Goal: Register for event/course

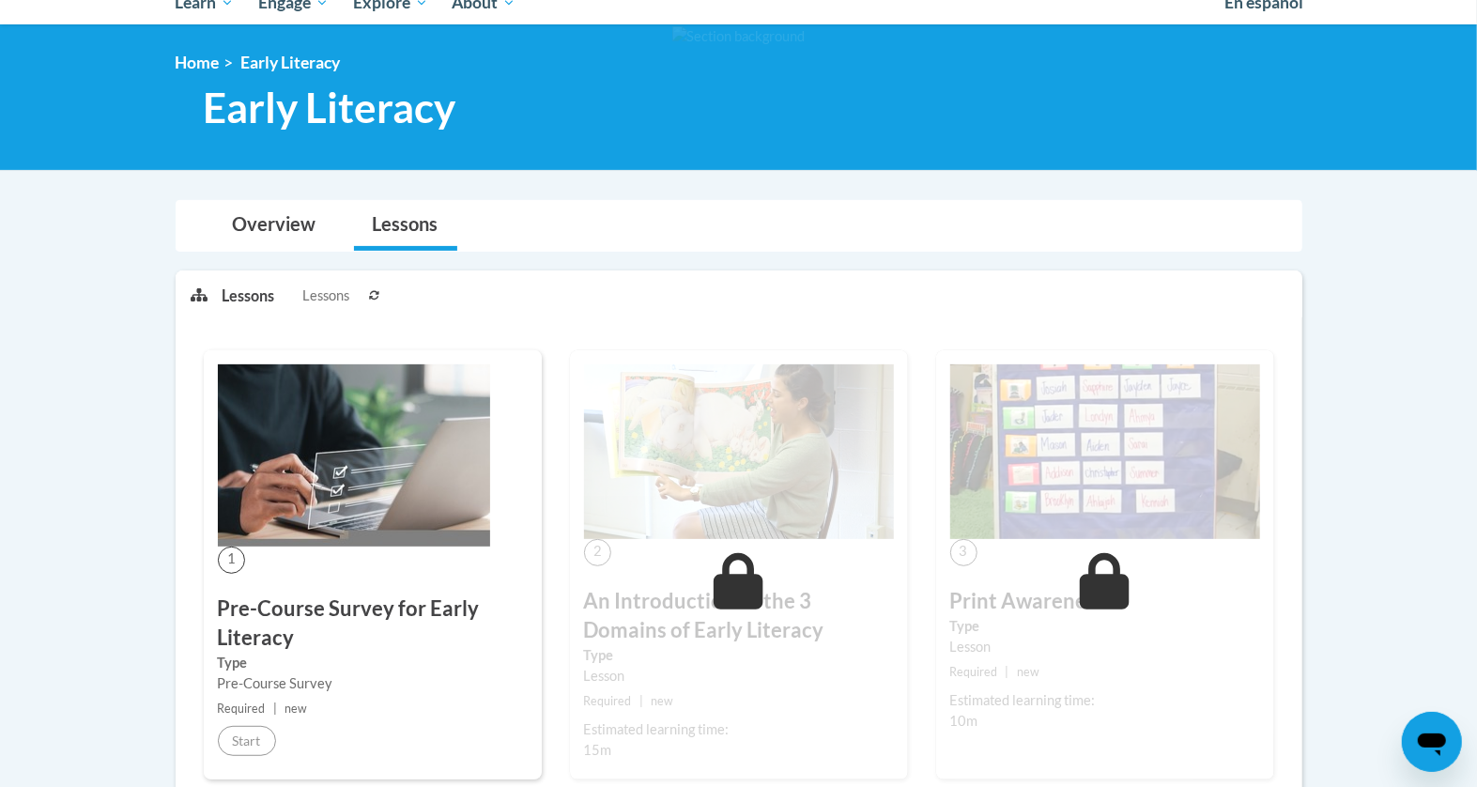
scroll to position [223, 0]
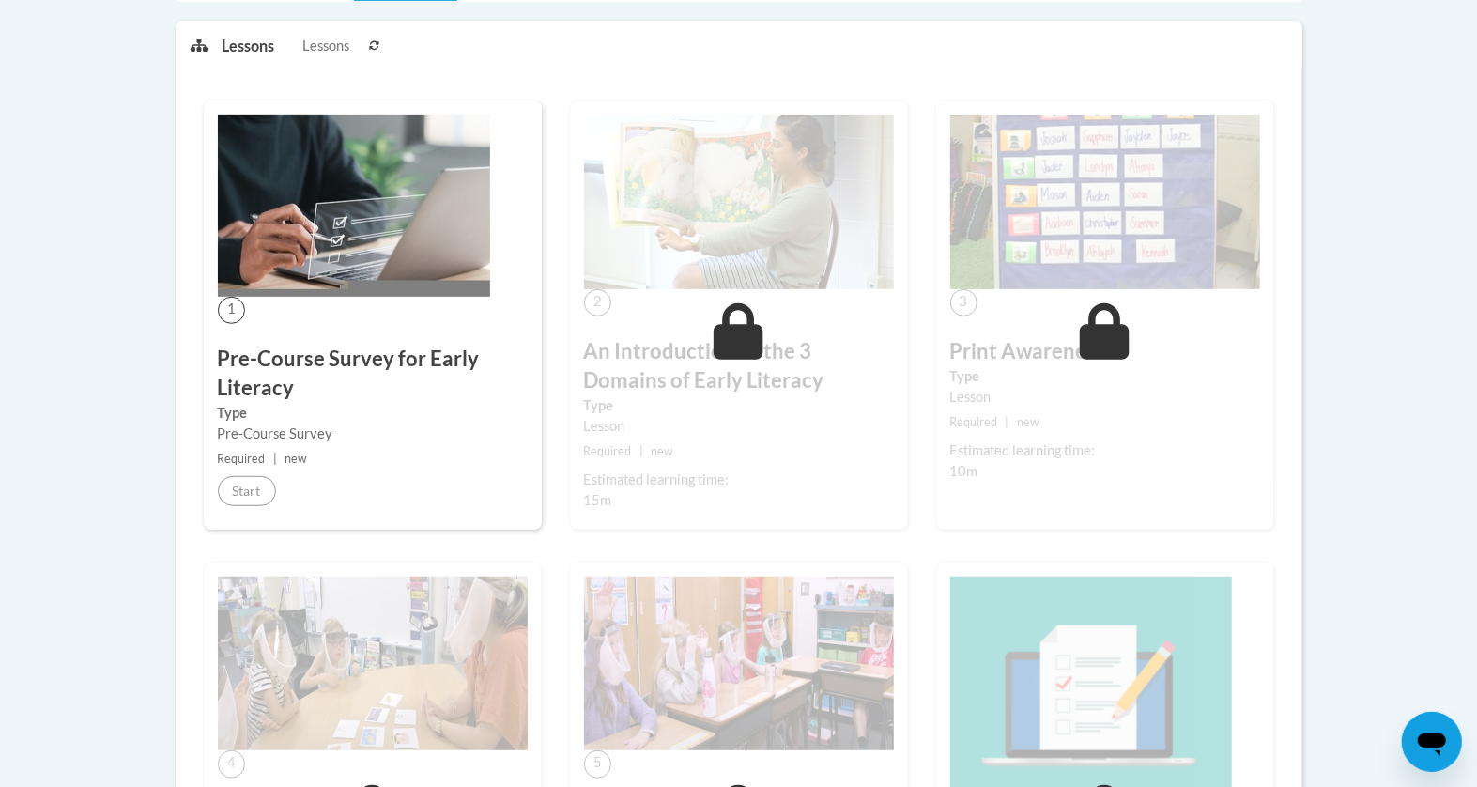
scroll to position [477, 0]
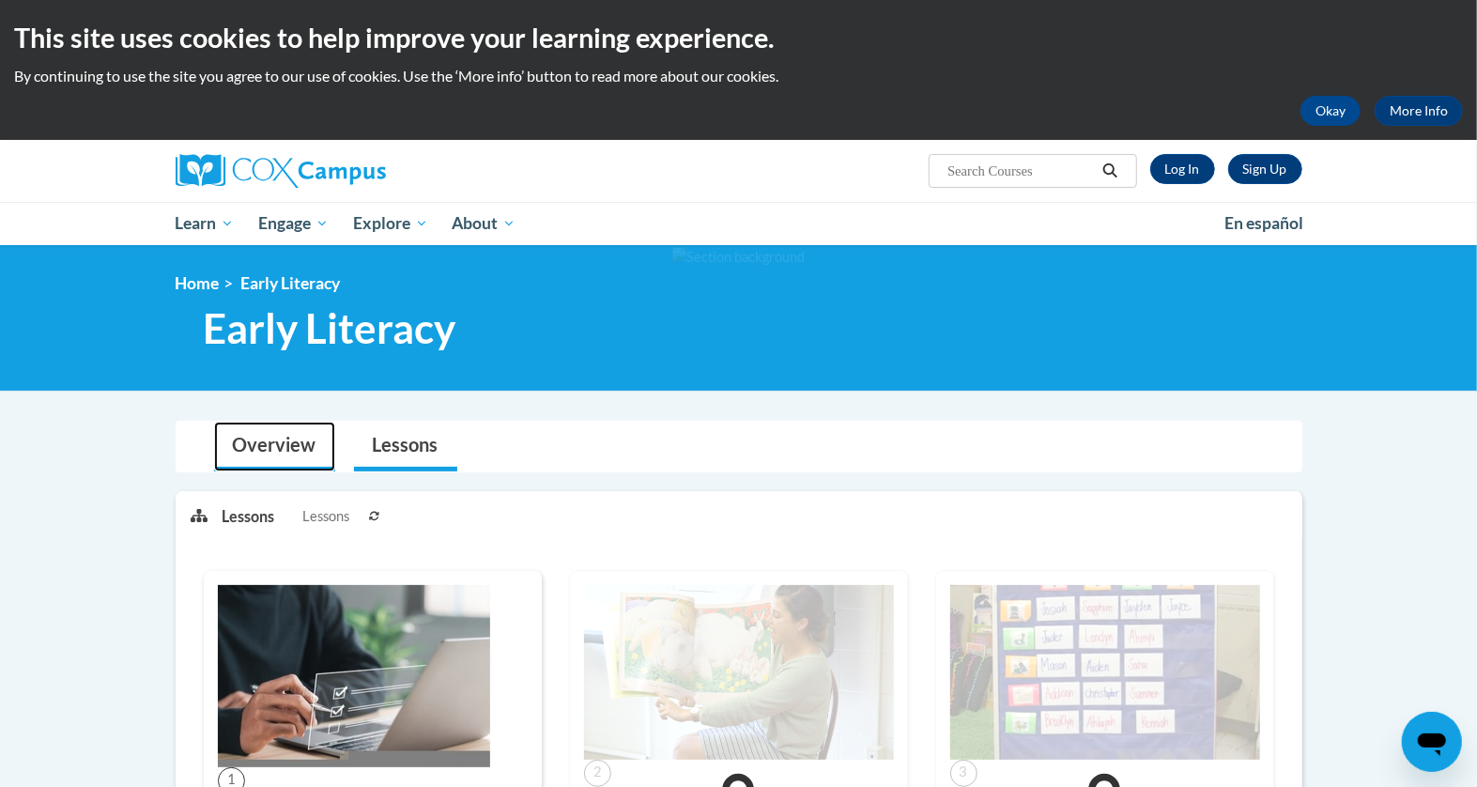
click at [271, 440] on link "Overview" at bounding box center [274, 447] width 121 height 50
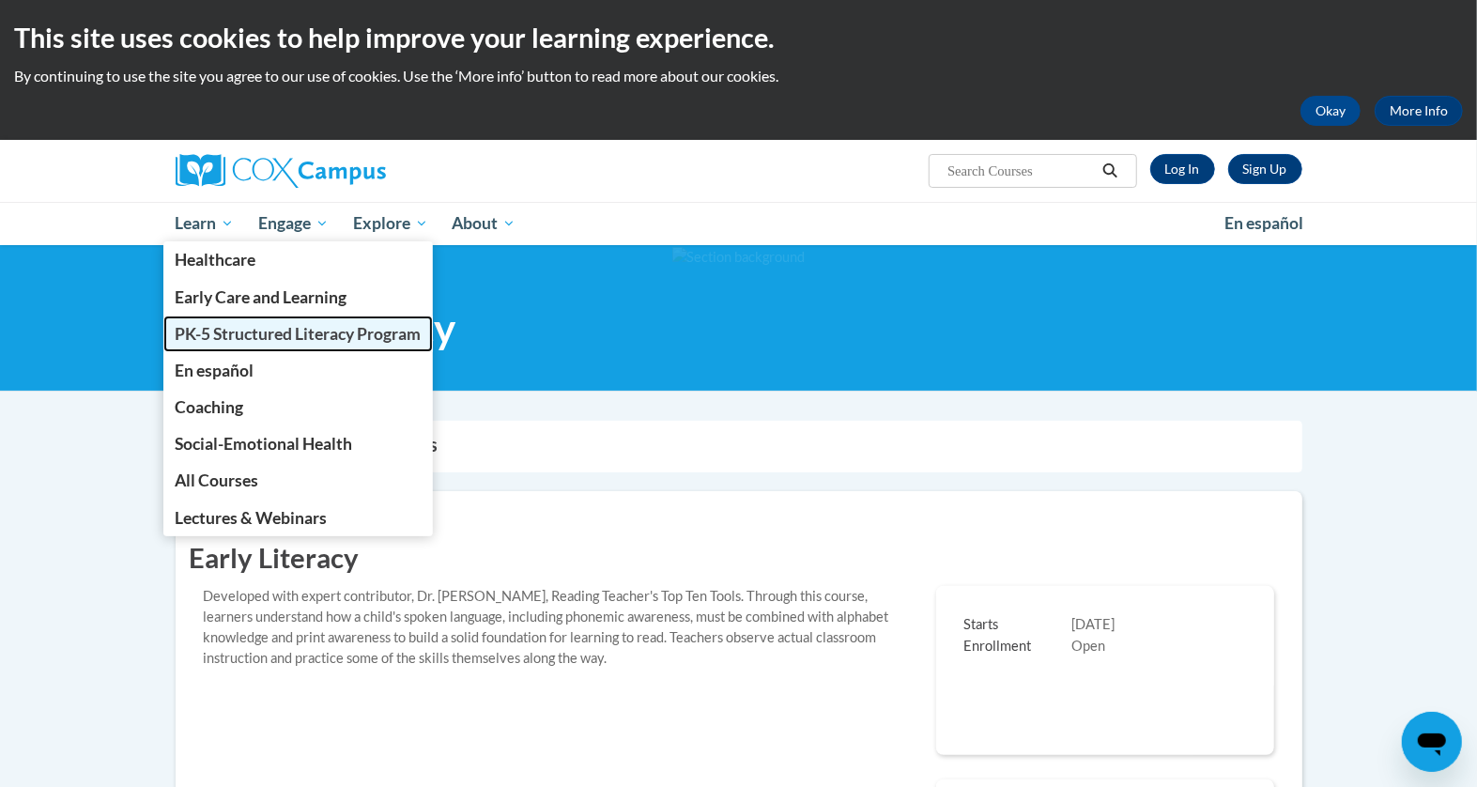
click at [212, 327] on span "PK-5 Structured Literacy Program" at bounding box center [298, 334] width 246 height 20
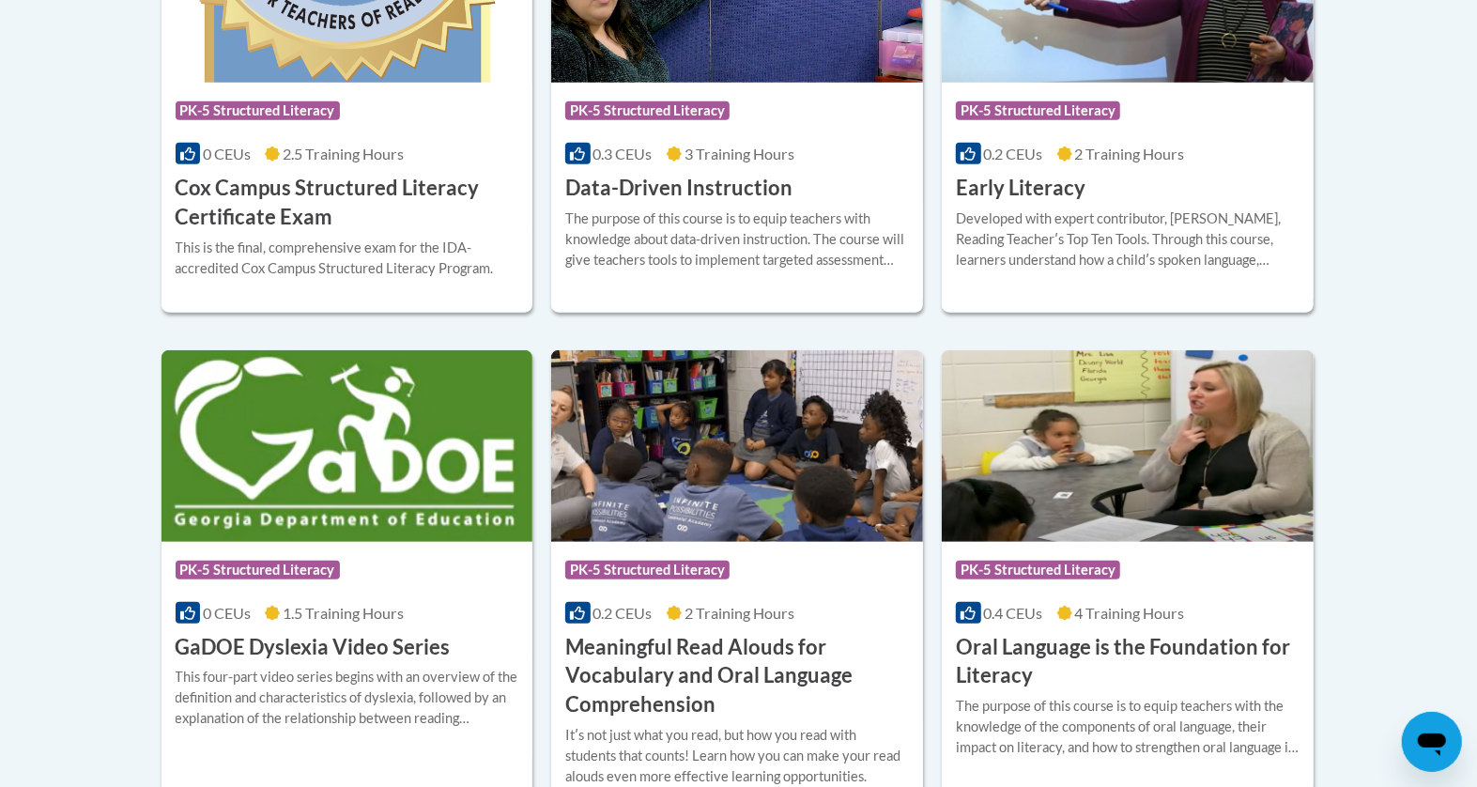
scroll to position [950, 0]
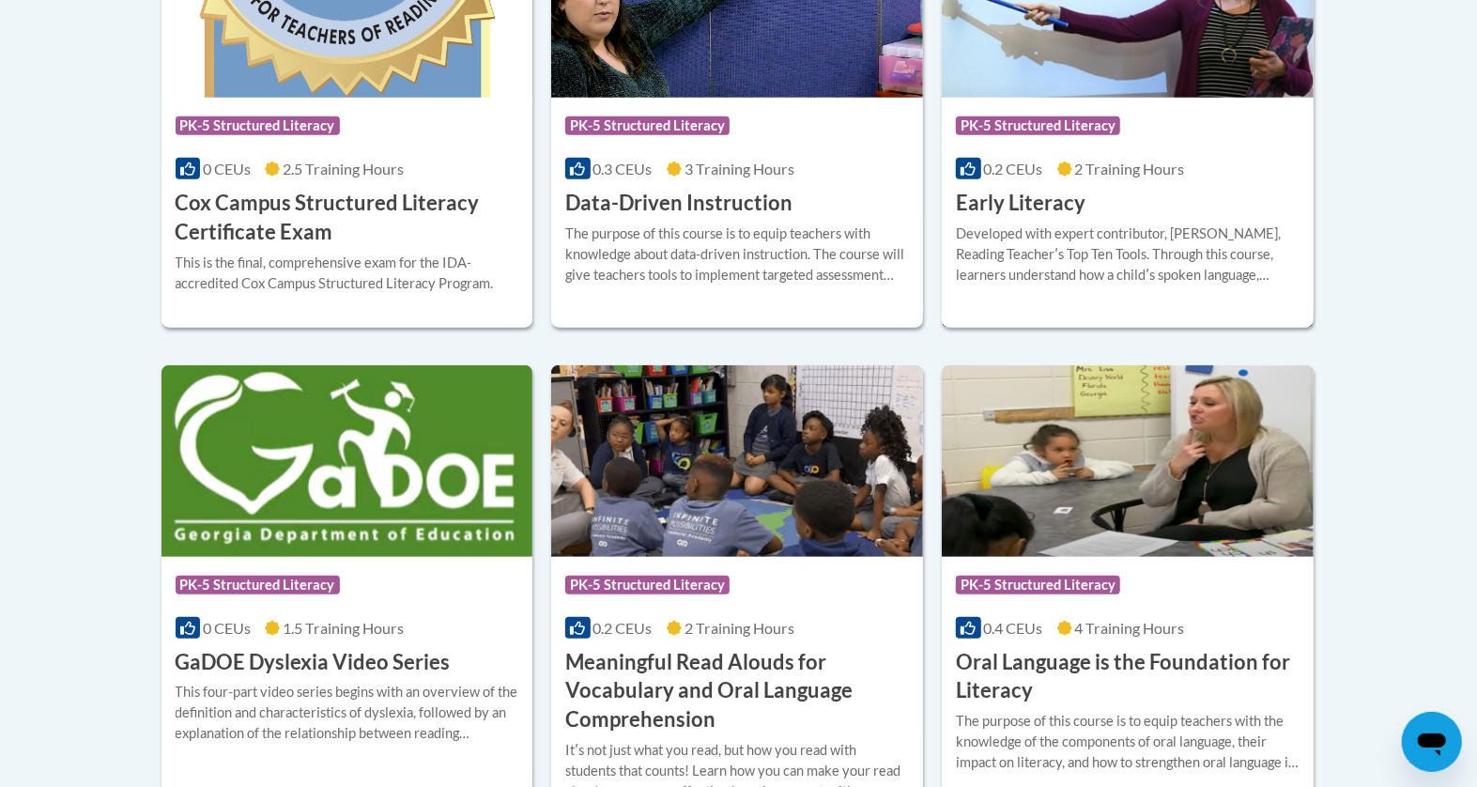
click at [1069, 239] on div "Developed with expert contributor, Dr. Deborah Glaser, Reading Teacherʹs Top Te…" at bounding box center [1128, 254] width 344 height 62
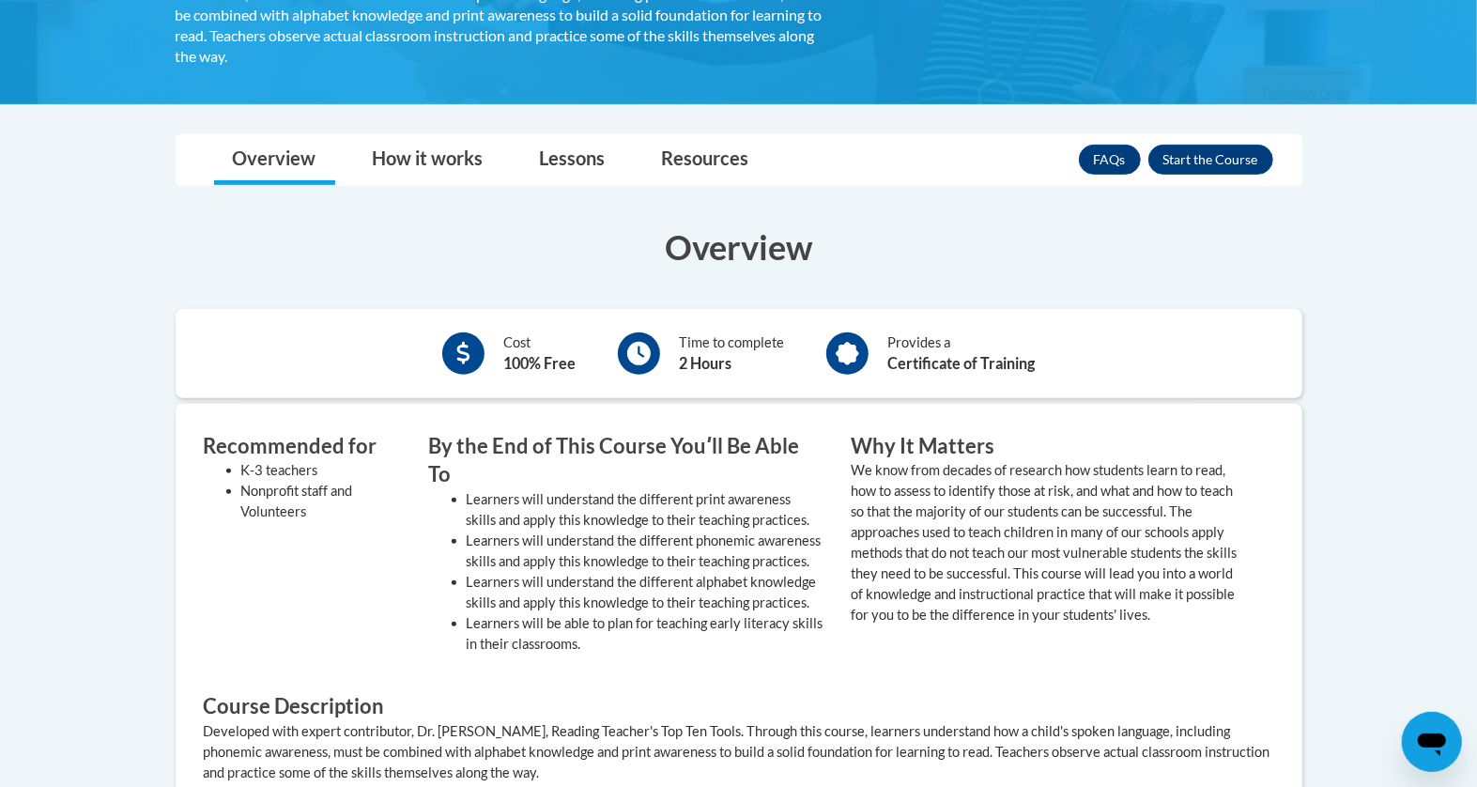
scroll to position [564, 0]
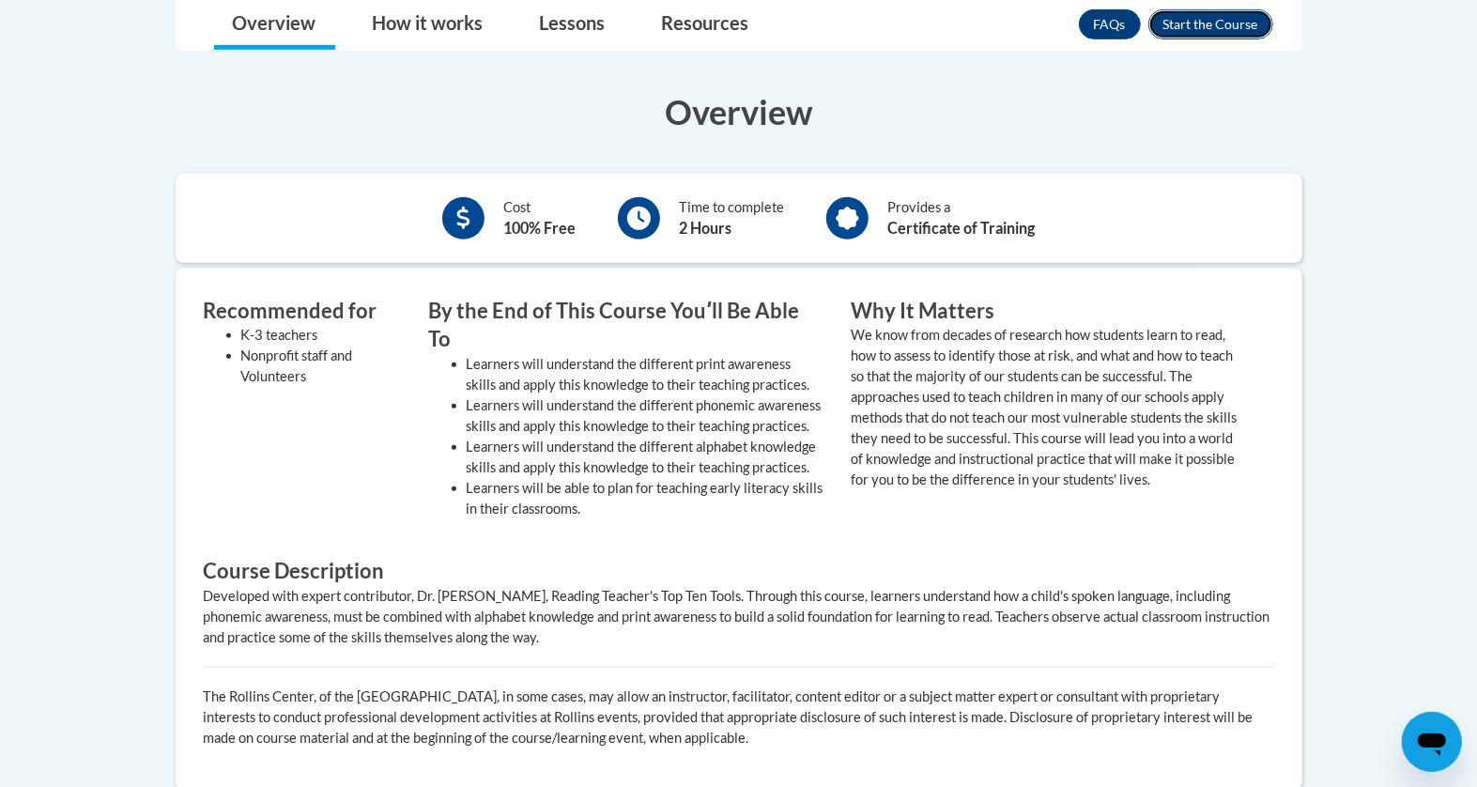
click at [1209, 23] on button "Enroll" at bounding box center [1210, 24] width 125 height 30
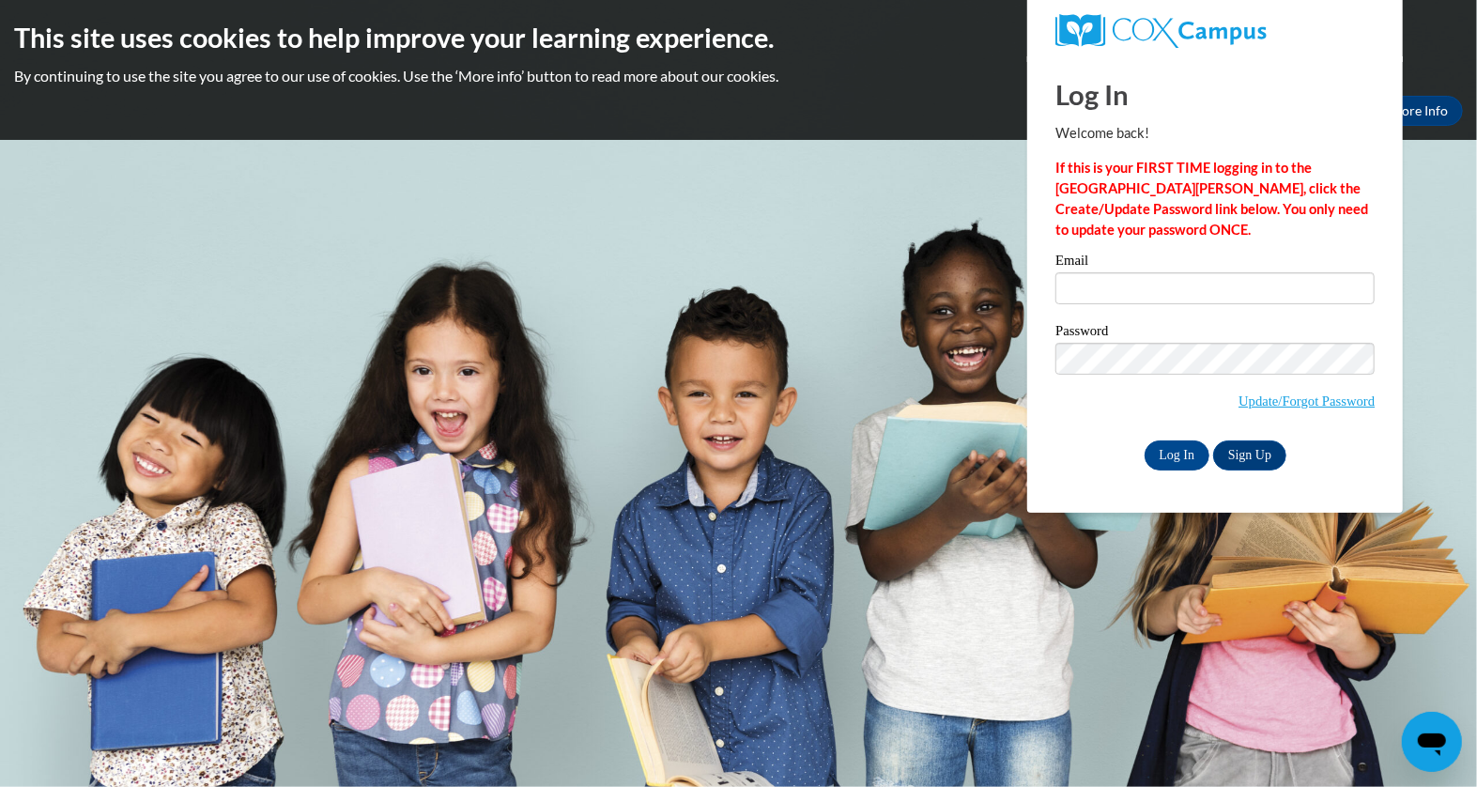
type input "[EMAIL_ADDRESS][PERSON_NAME][PERSON_NAME][DOMAIN_NAME]"
click at [1160, 437] on div "Email [EMAIL_ADDRESS][PERSON_NAME][PERSON_NAME][DOMAIN_NAME] Password Update/Fo…" at bounding box center [1214, 361] width 319 height 216
click at [1161, 455] on input "Log In" at bounding box center [1177, 455] width 66 height 30
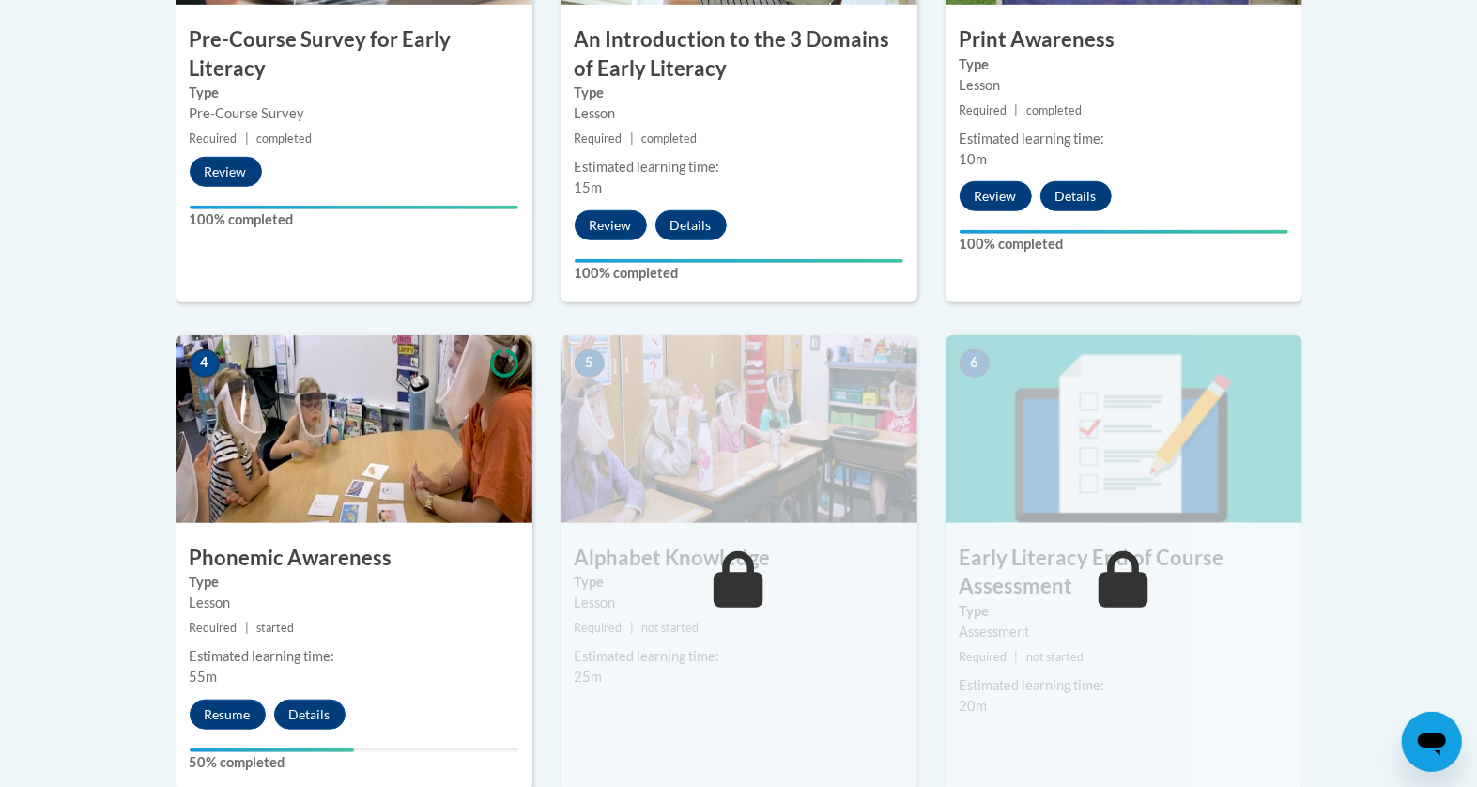
scroll to position [854, 0]
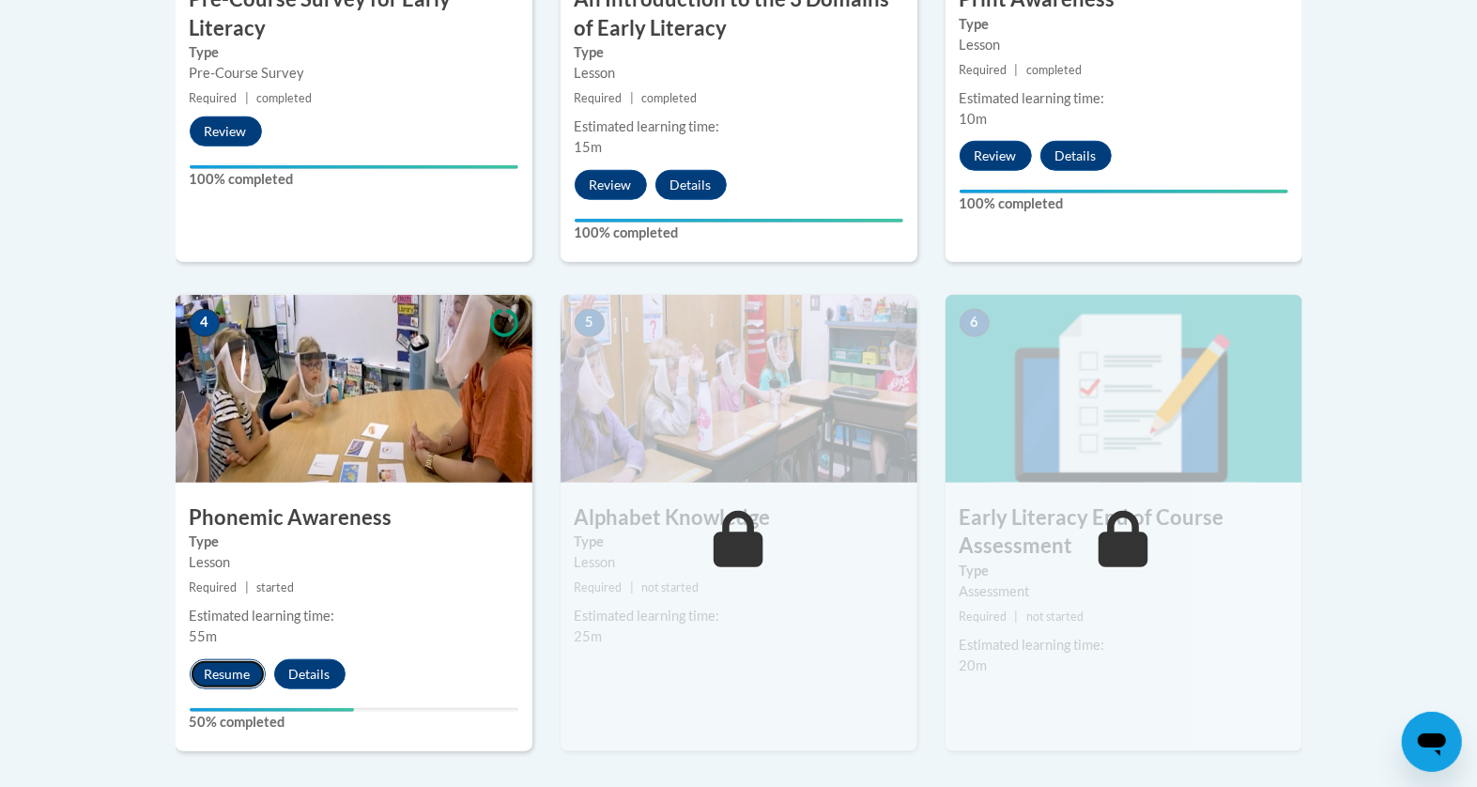
click at [227, 667] on button "Resume" at bounding box center [228, 674] width 76 height 30
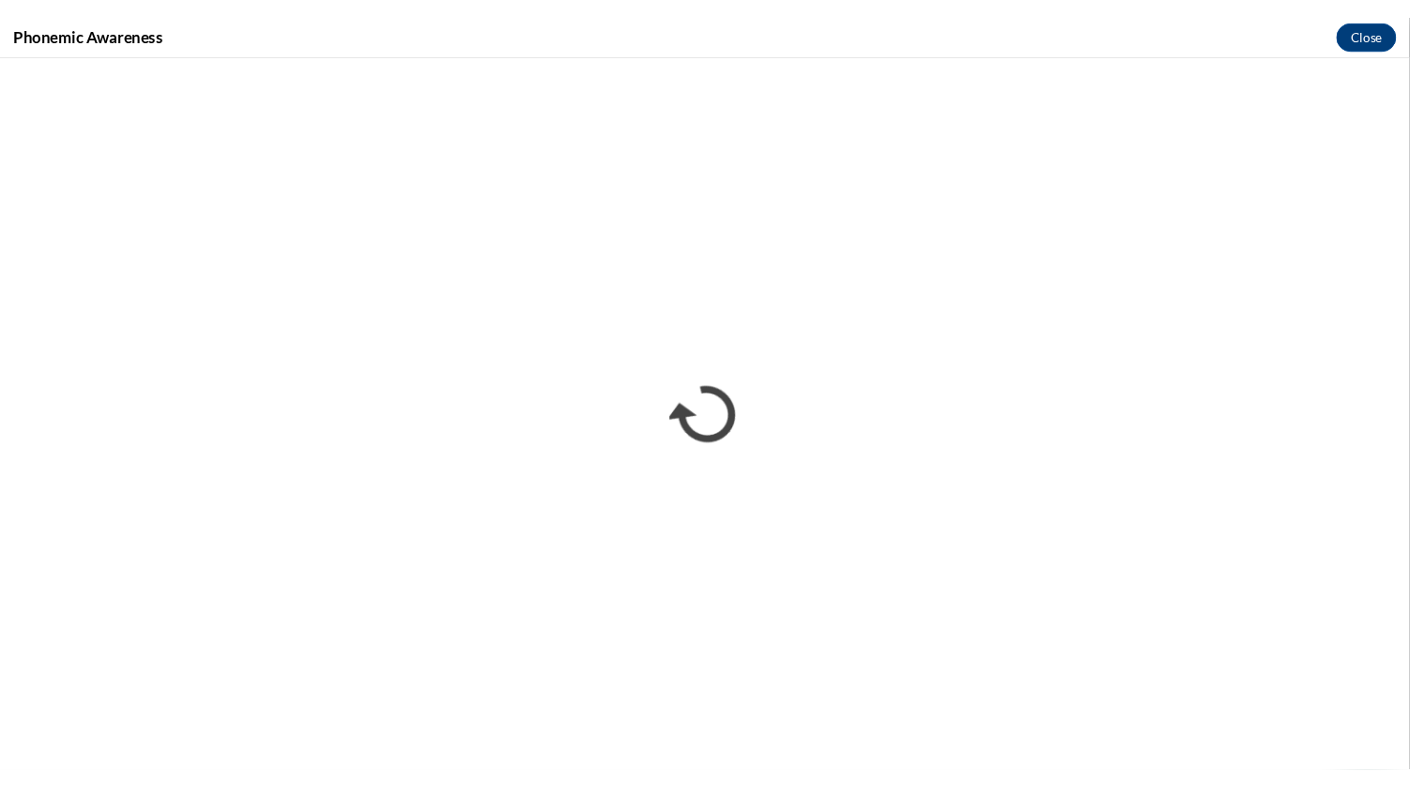
scroll to position [0, 0]
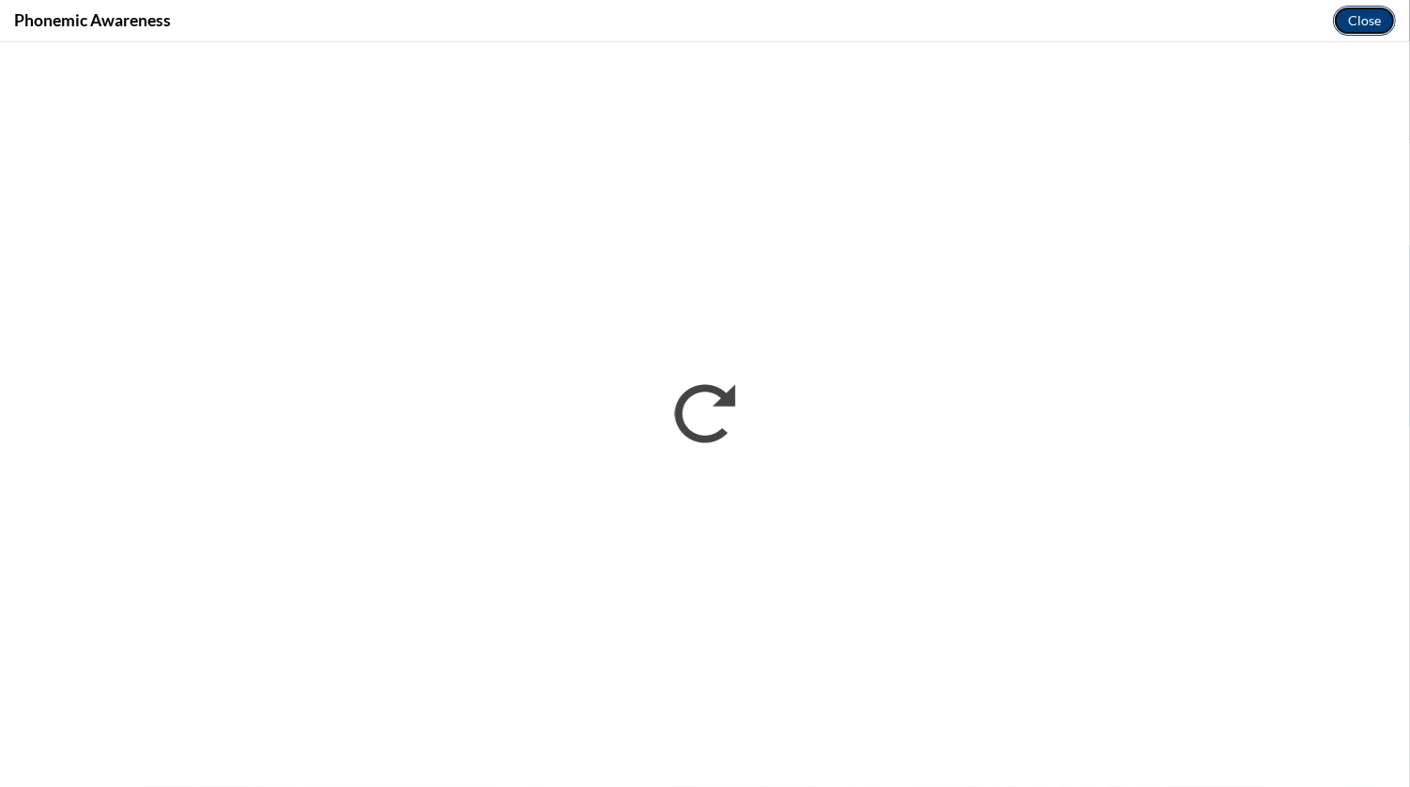
click at [1353, 23] on button "Close" at bounding box center [1364, 21] width 63 height 30
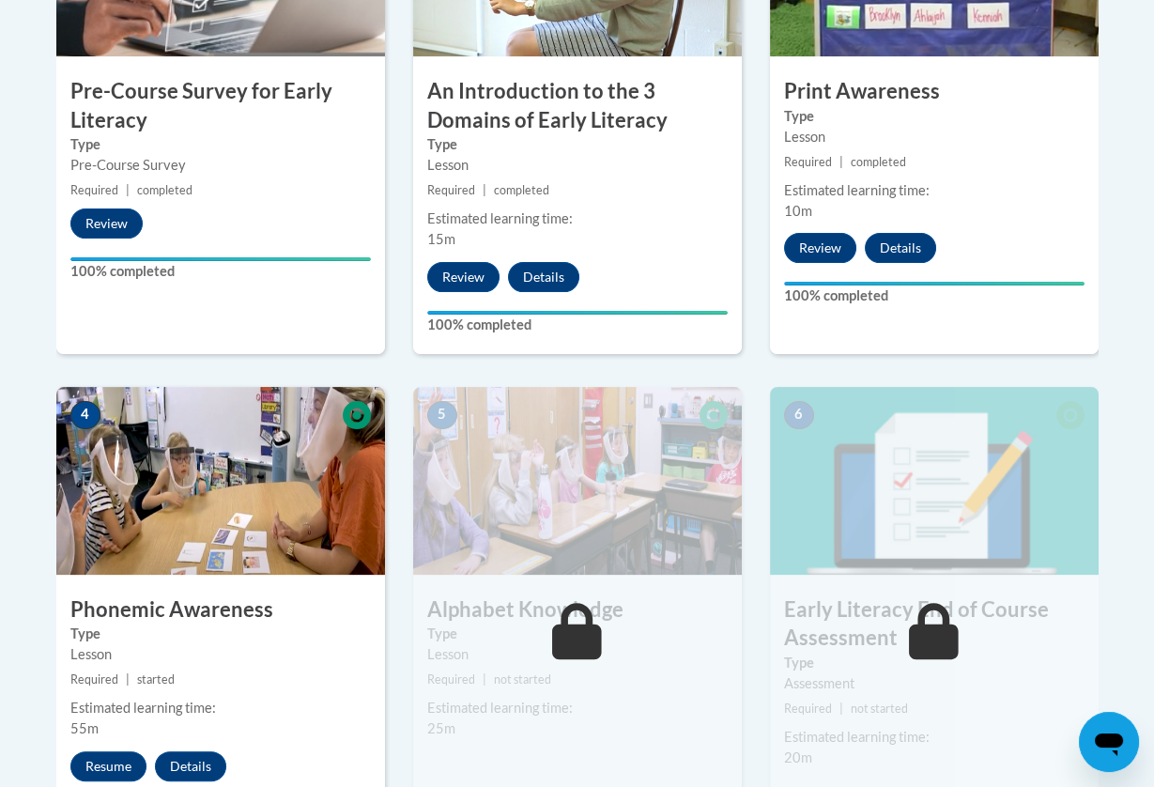
scroll to position [902, 0]
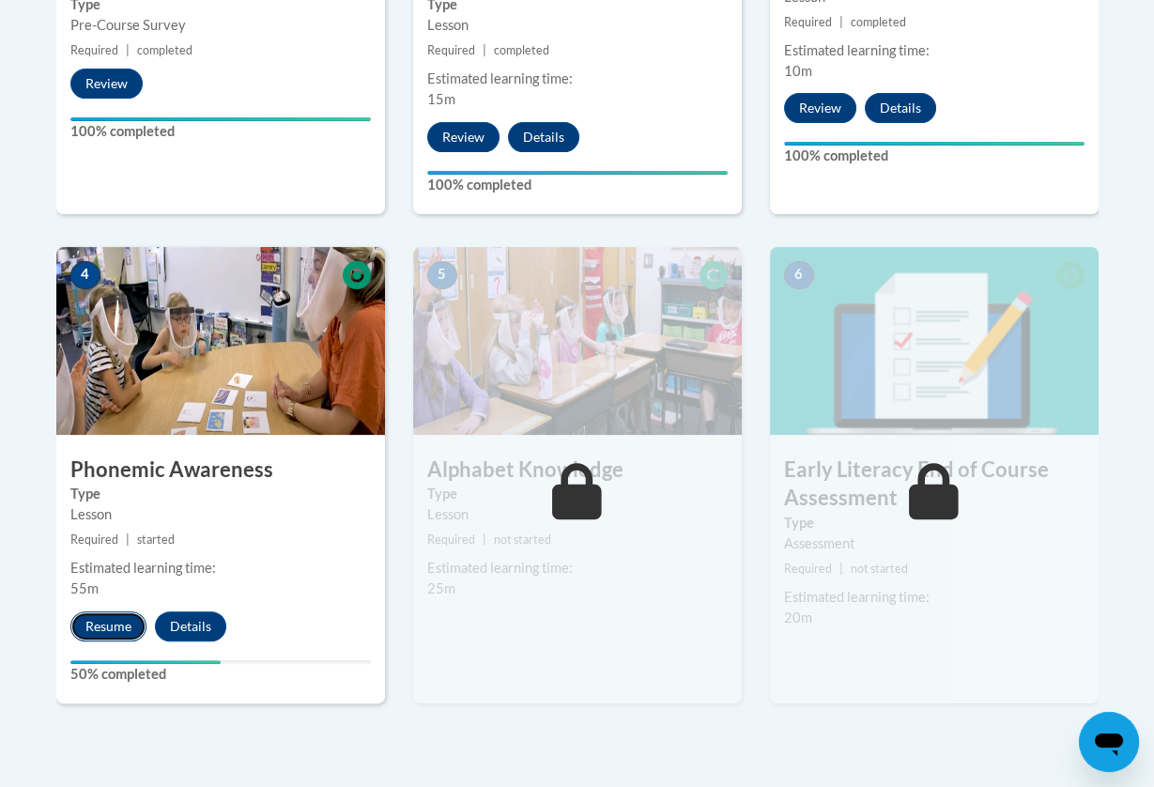
click at [107, 624] on button "Resume" at bounding box center [108, 626] width 76 height 30
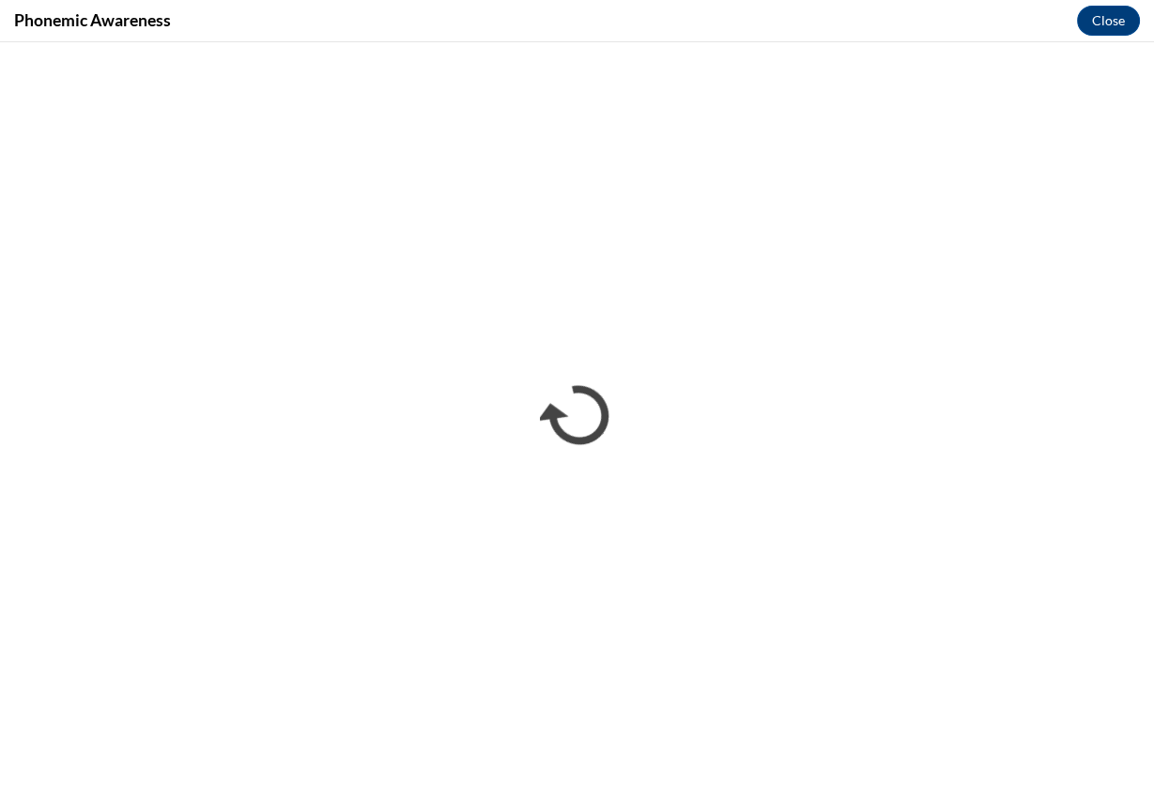
scroll to position [0, 0]
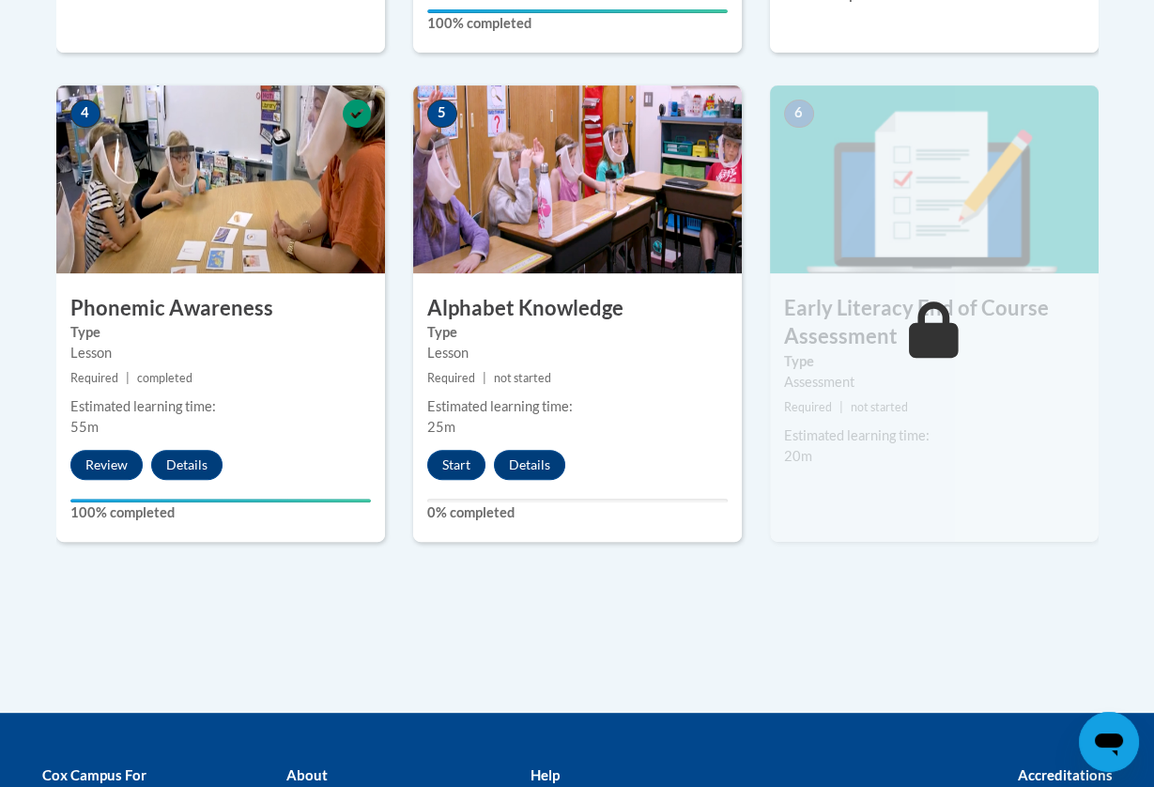
scroll to position [1053, 0]
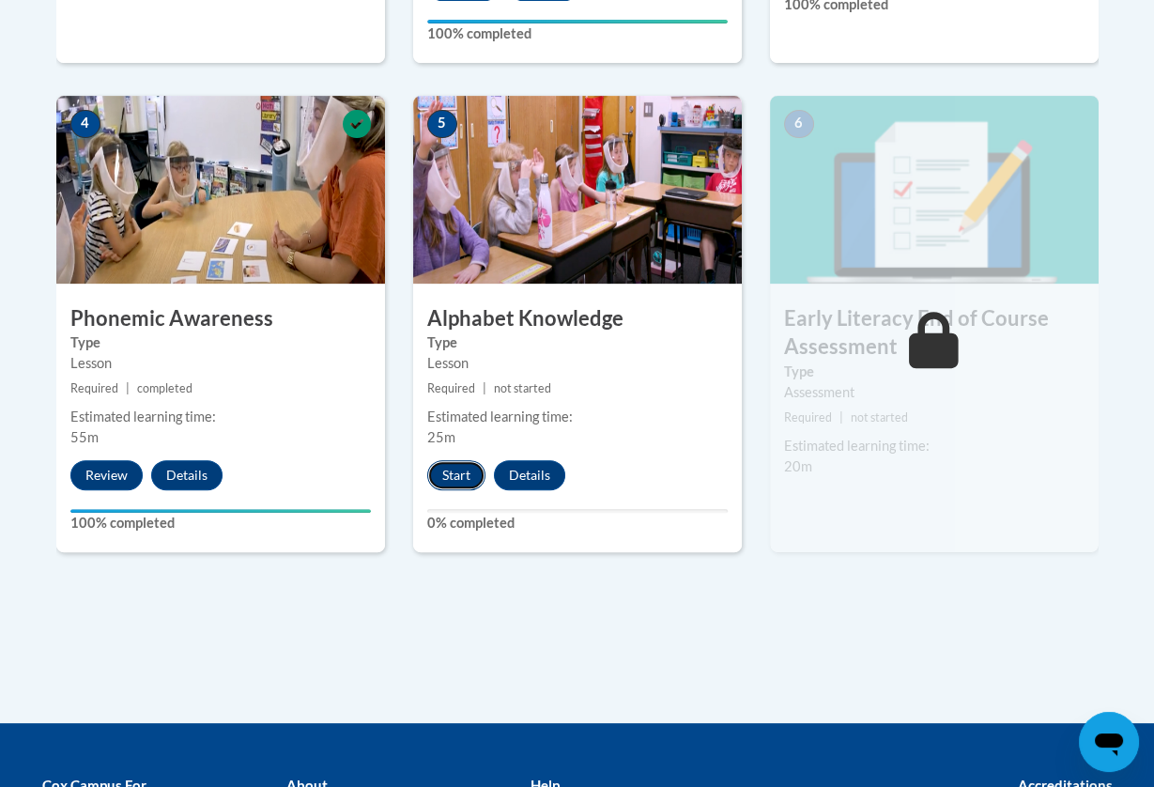
click at [455, 471] on button "Start" at bounding box center [456, 475] width 58 height 30
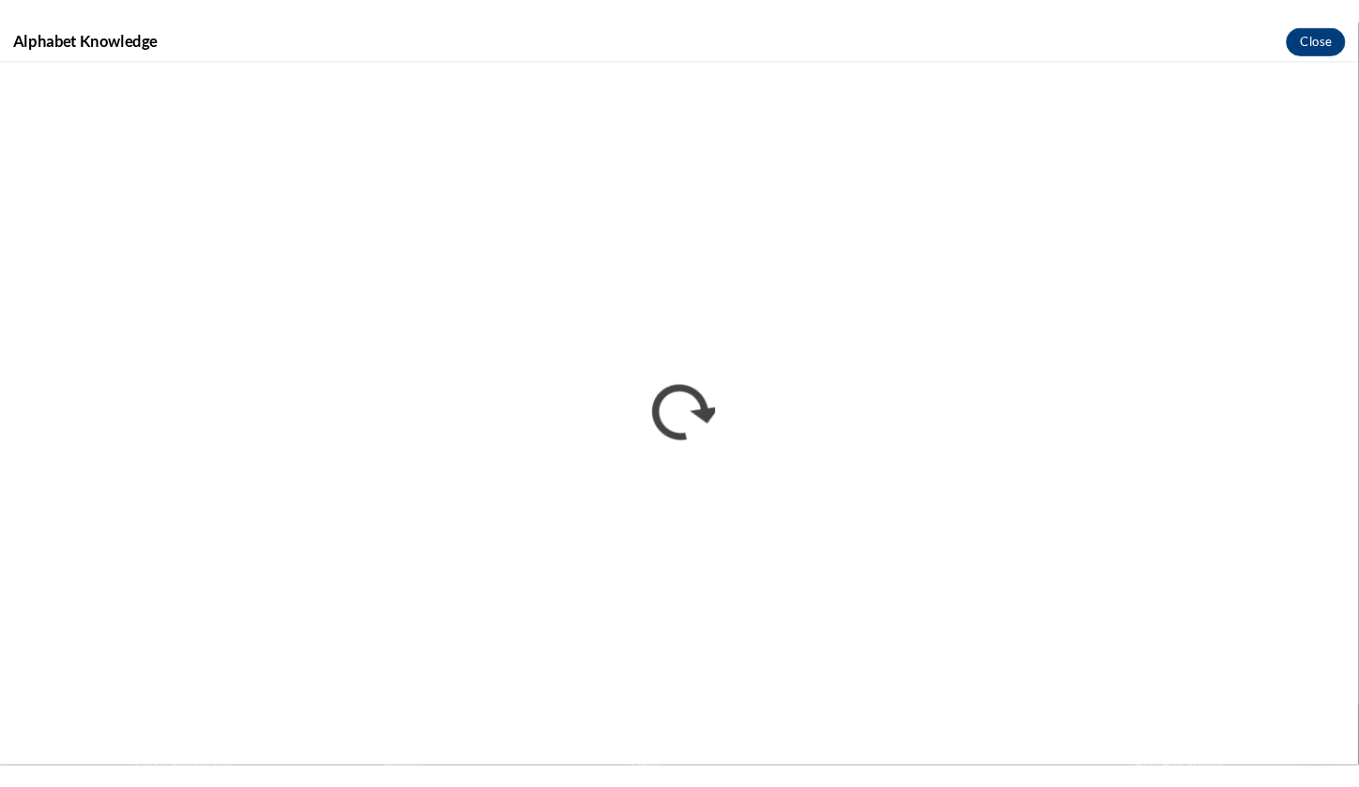
scroll to position [0, 0]
